Goal: Task Accomplishment & Management: Use online tool/utility

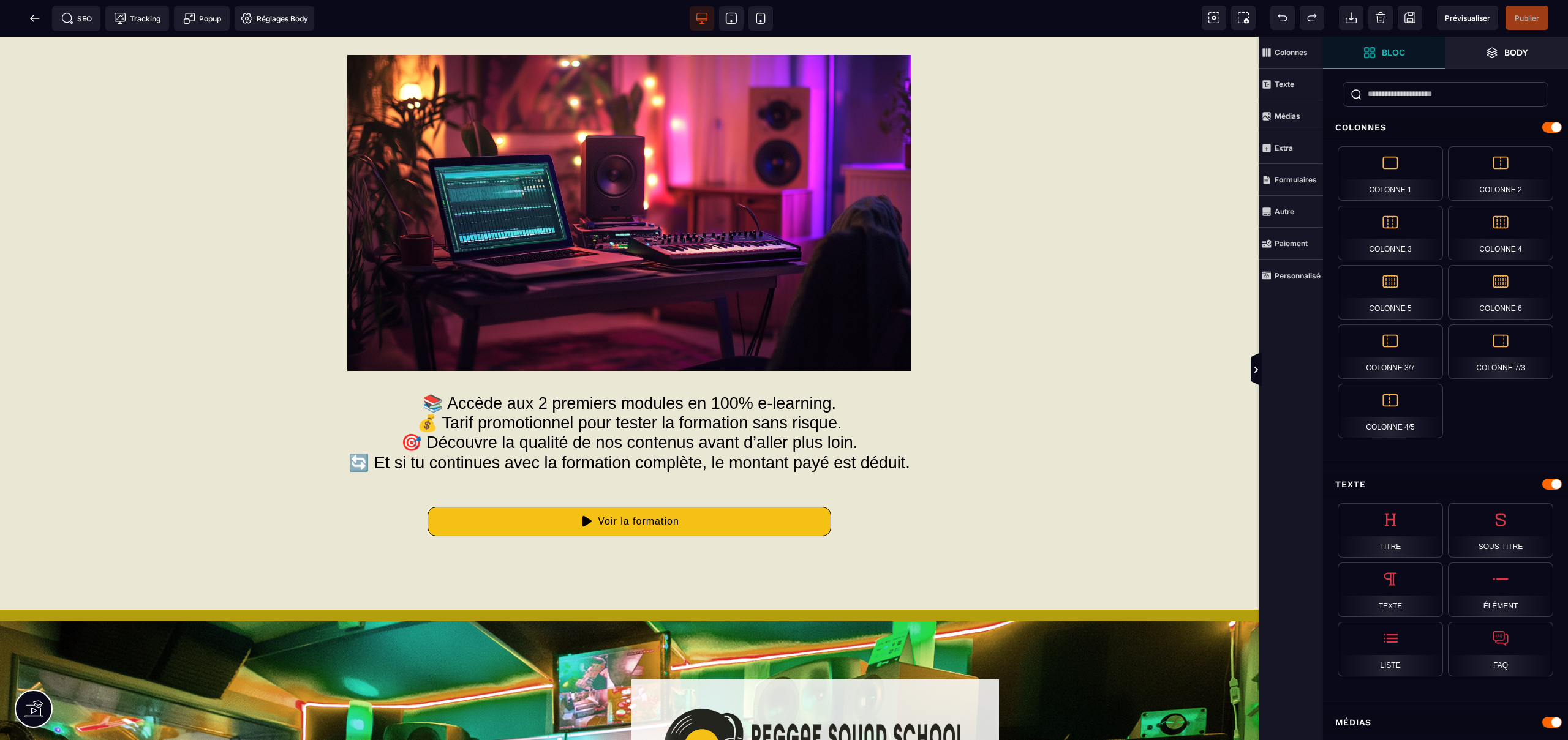
scroll to position [4818, 0]
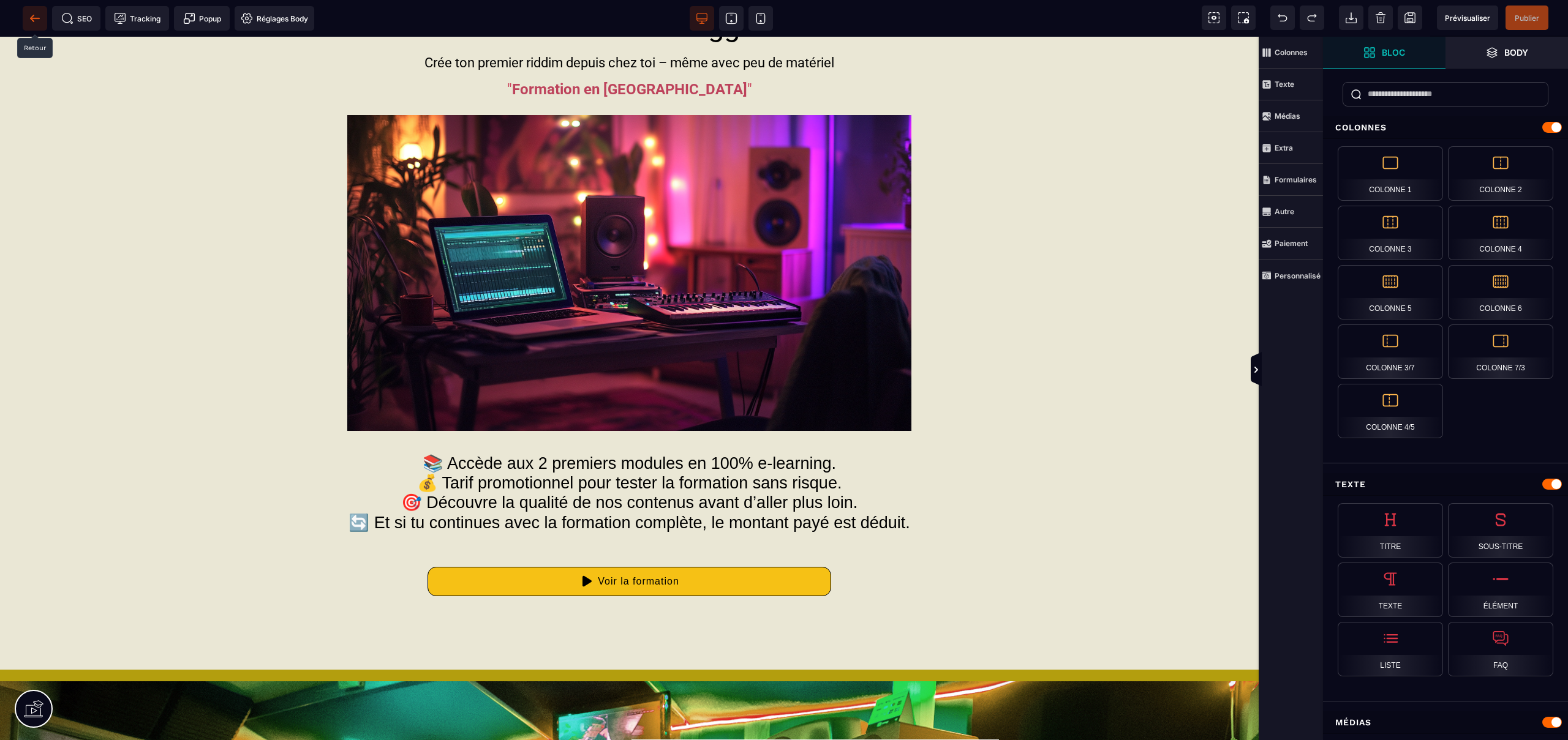
click at [38, 19] on icon at bounding box center [35, 18] width 9 height 1
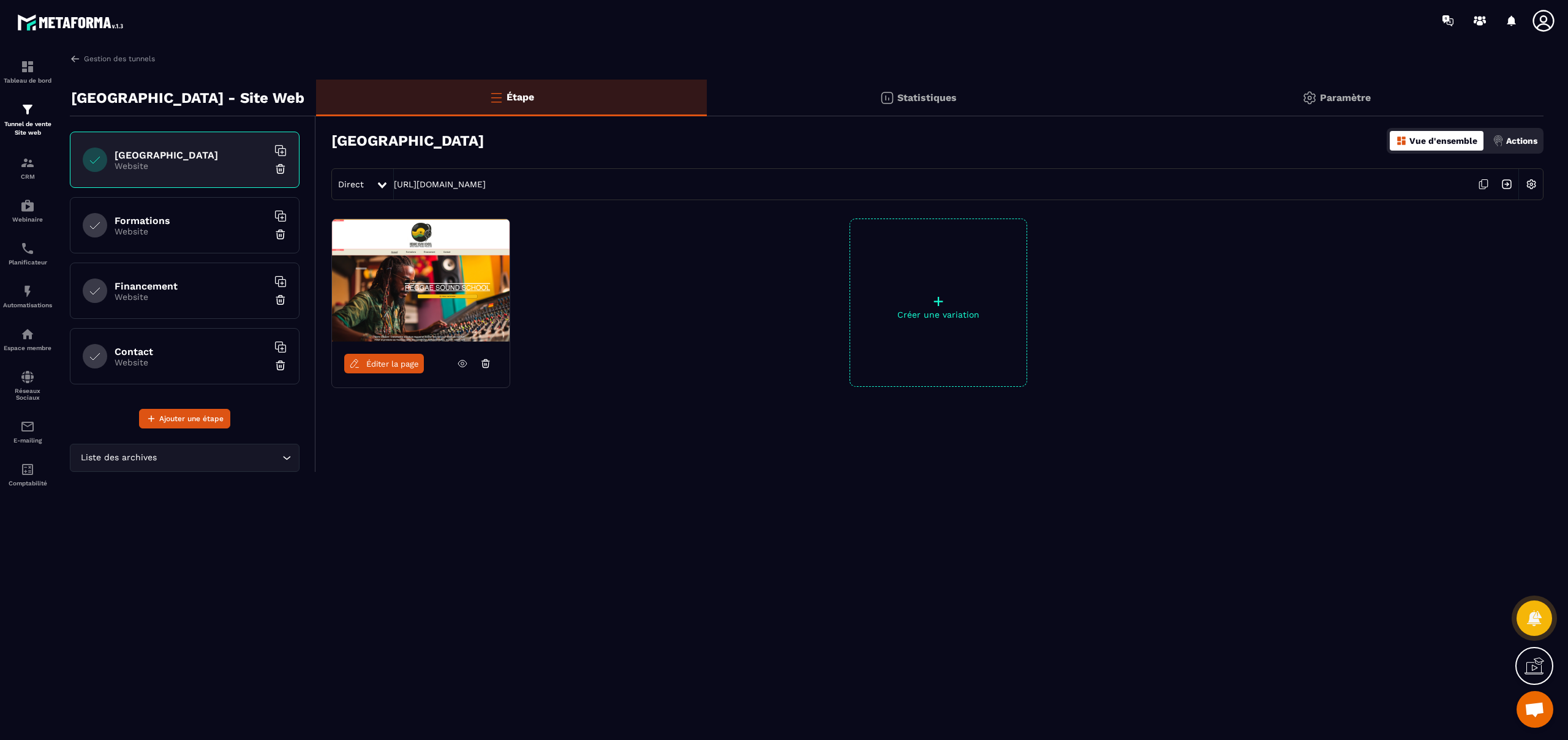
click at [149, 230] on p "Website" at bounding box center [191, 231] width 153 height 9
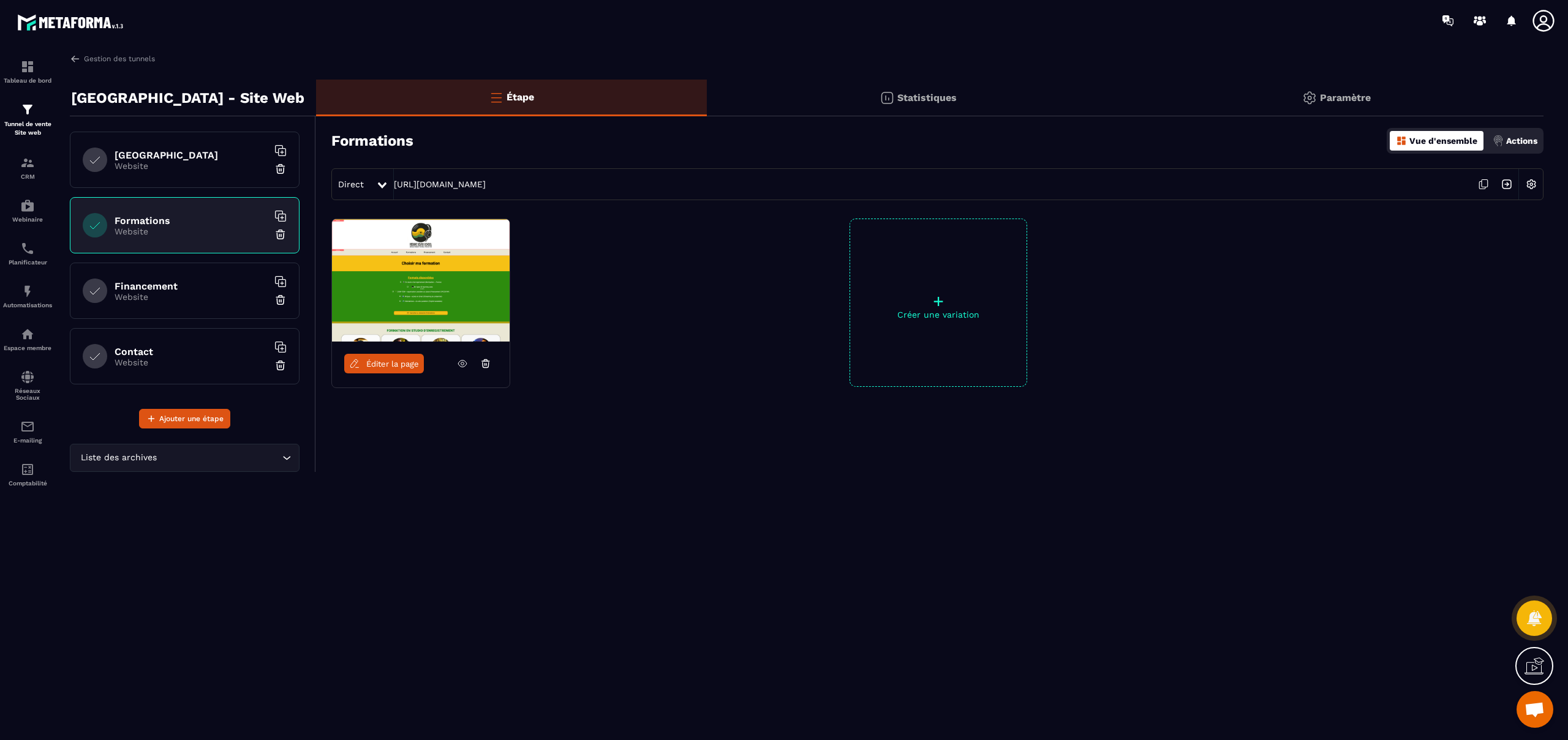
click at [397, 368] on link "Éditer la page" at bounding box center [384, 363] width 80 height 20
